Goal: Task Accomplishment & Management: Manage account settings

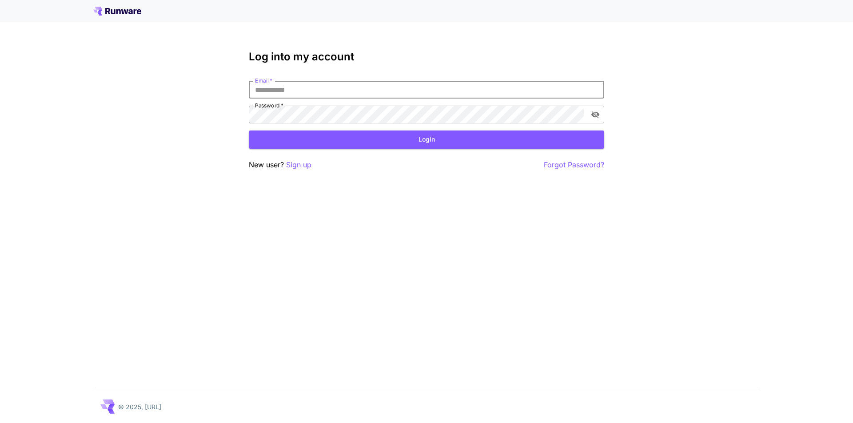
click at [475, 90] on input "Email   *" at bounding box center [426, 90] width 355 height 18
type input "**********"
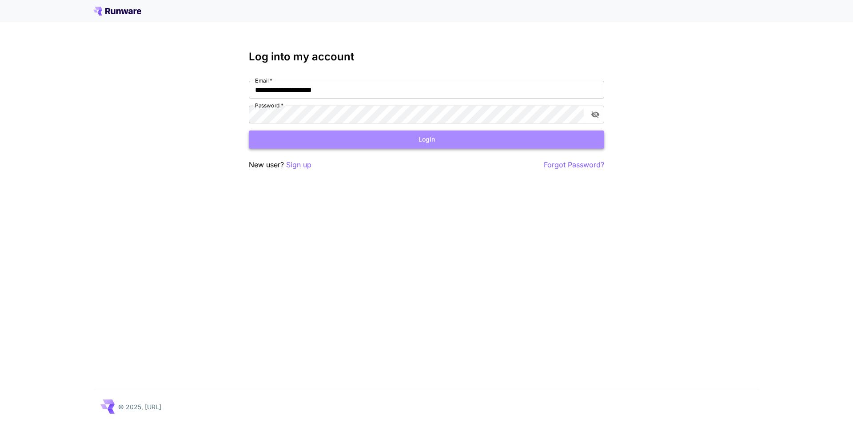
click at [272, 139] on button "Login" at bounding box center [426, 140] width 355 height 18
